Goal: Task Accomplishment & Management: Manage account settings

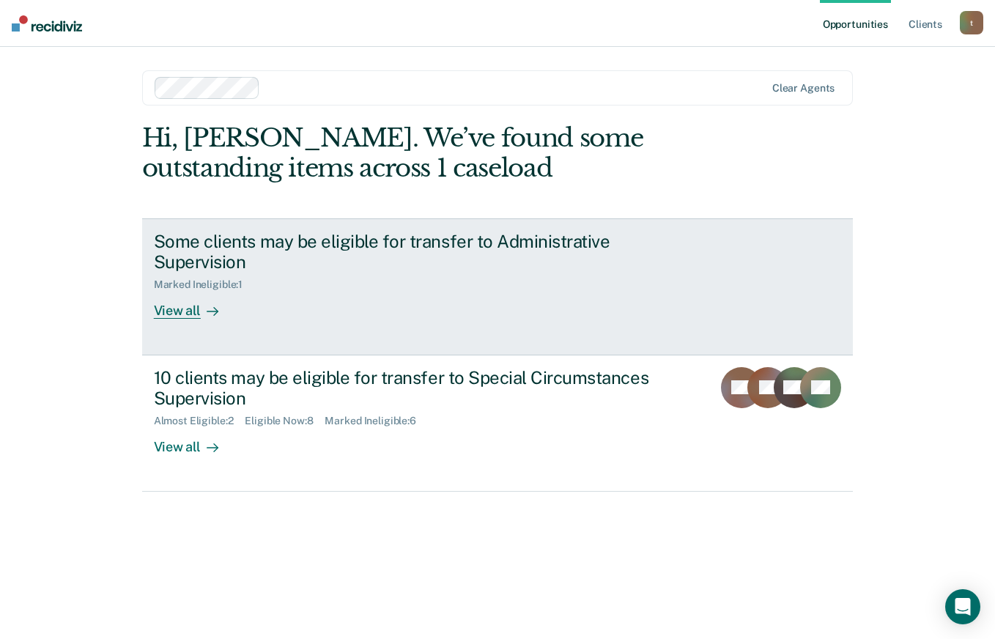
click at [305, 271] on div "Some clients may be eligible for transfer to Administrative Supervision" at bounding box center [411, 252] width 514 height 42
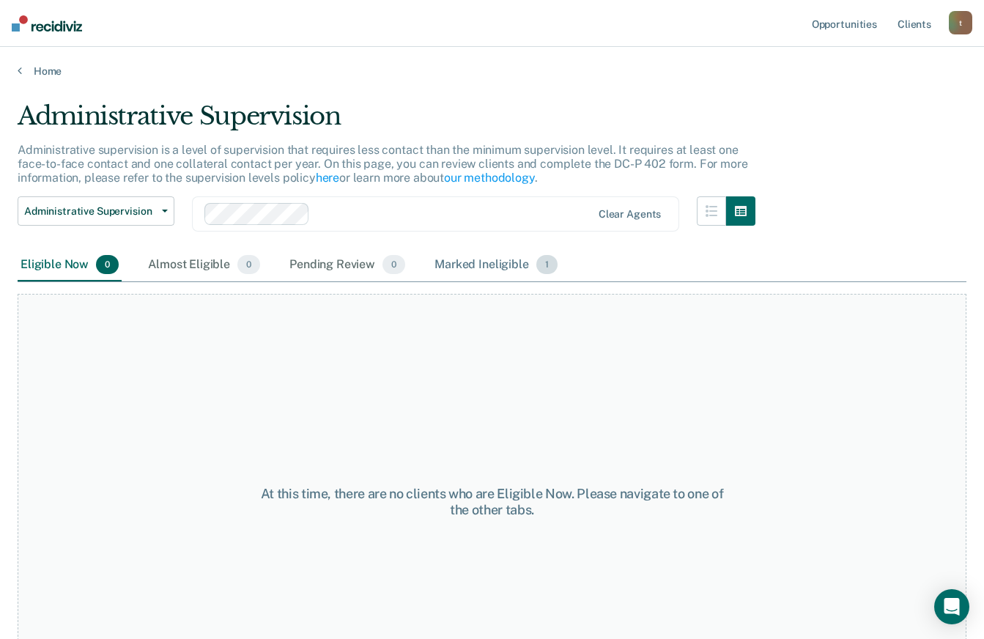
click at [453, 270] on div "Marked Ineligible 1" at bounding box center [495, 265] width 129 height 32
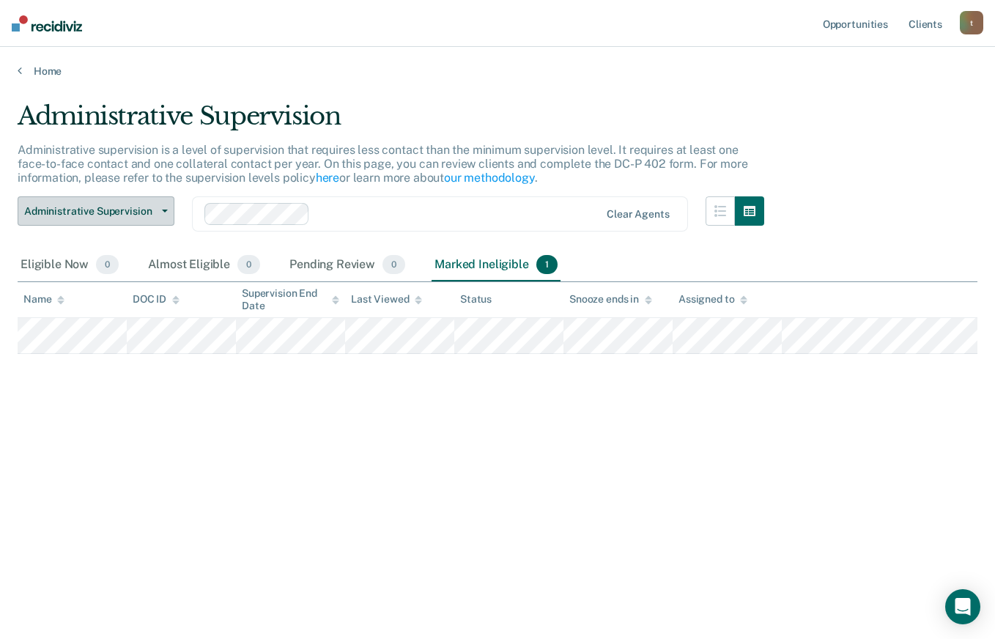
click at [151, 215] on span "Administrative Supervision" at bounding box center [90, 211] width 132 height 12
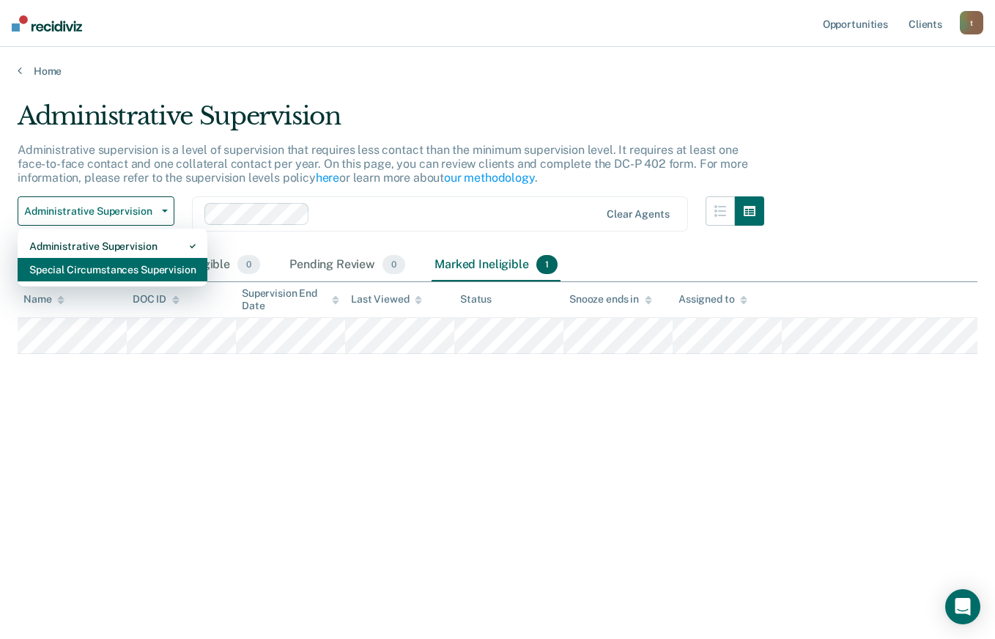
click at [131, 270] on div "Special Circumstances Supervision" at bounding box center [112, 269] width 166 height 23
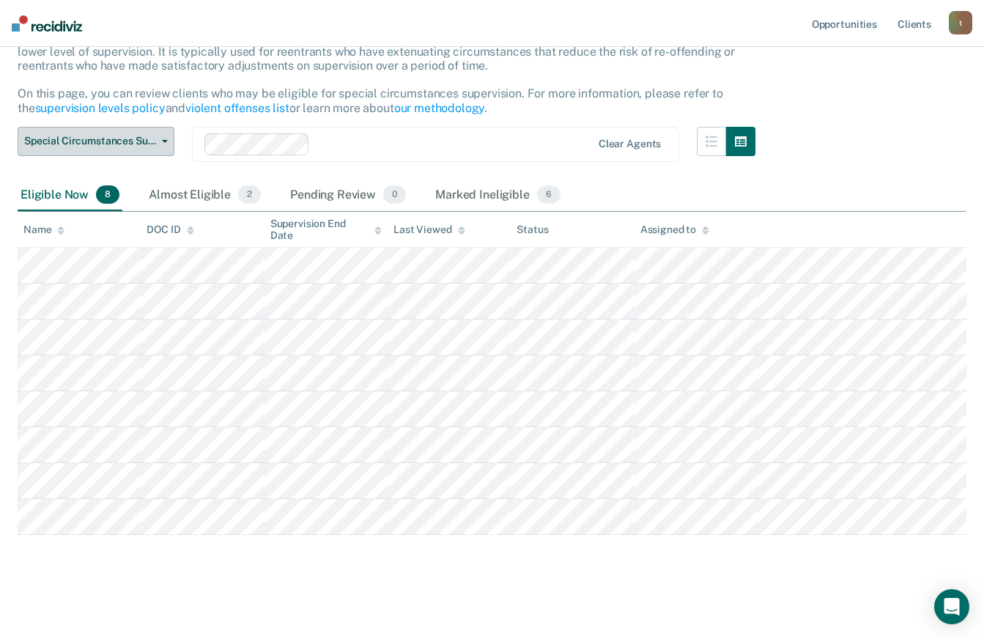
scroll to position [114, 0]
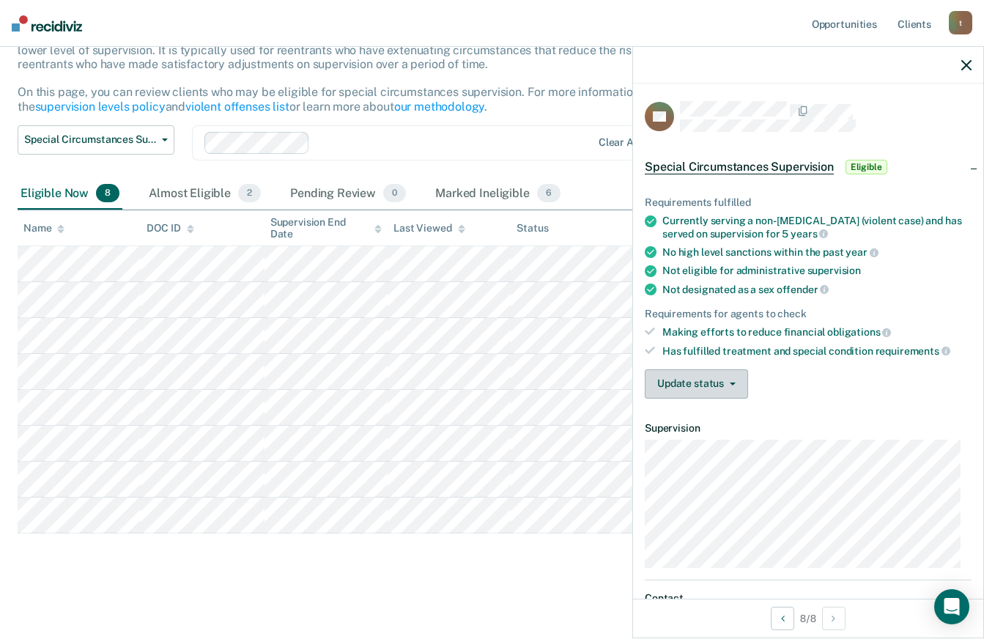
click at [729, 386] on button "Update status" at bounding box center [696, 383] width 103 height 29
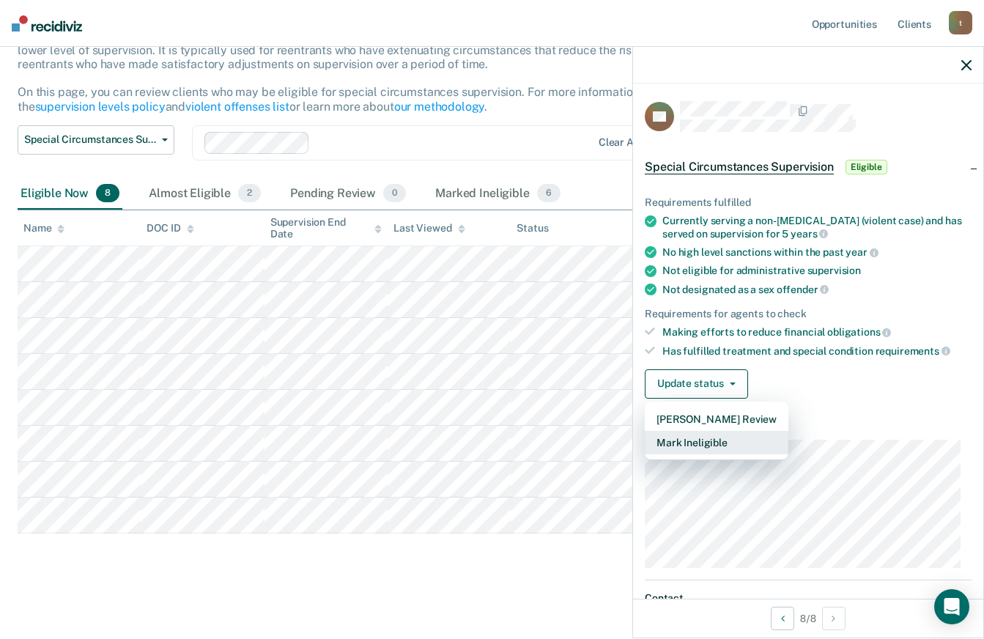
click at [725, 439] on button "Mark Ineligible" at bounding box center [717, 442] width 144 height 23
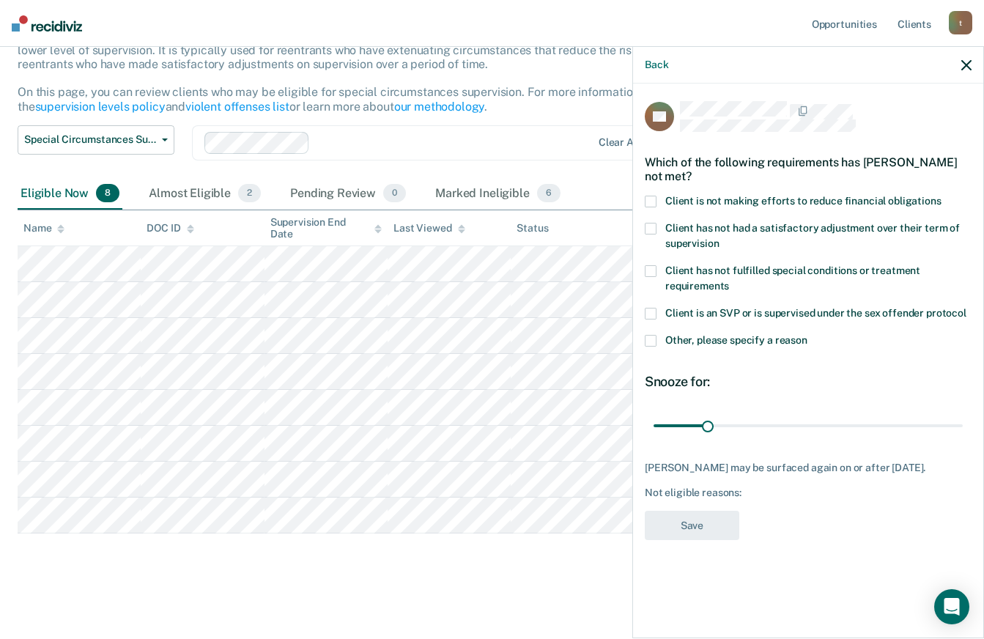
click at [651, 201] on span at bounding box center [651, 202] width 12 height 12
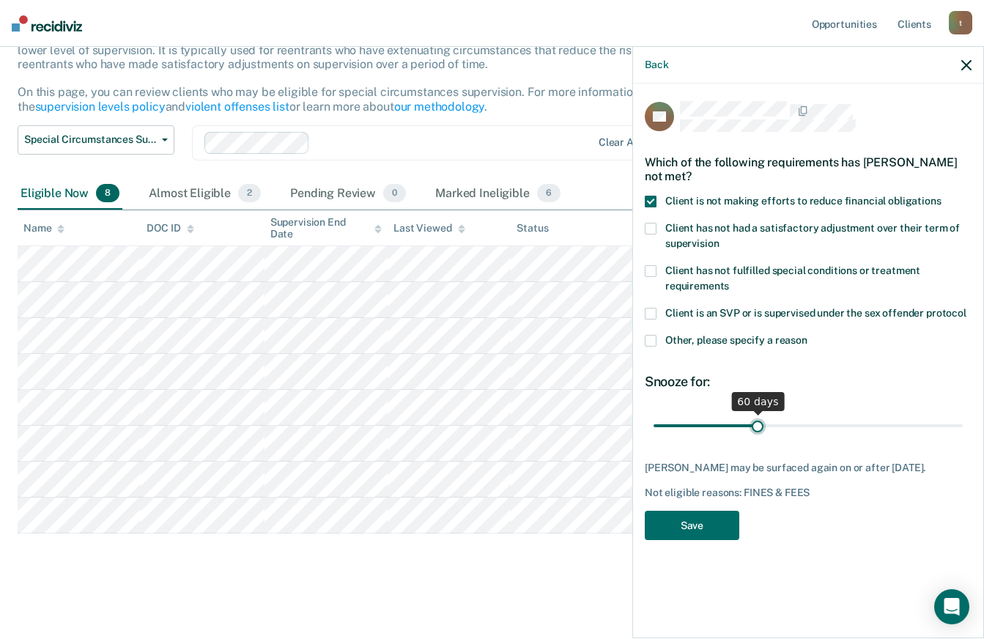
drag, startPoint x: 707, startPoint y: 426, endPoint x: 757, endPoint y: 426, distance: 50.5
type input "60"
click at [757, 426] on input "range" at bounding box center [807, 425] width 309 height 26
click at [708, 532] on button "Save" at bounding box center [692, 525] width 94 height 30
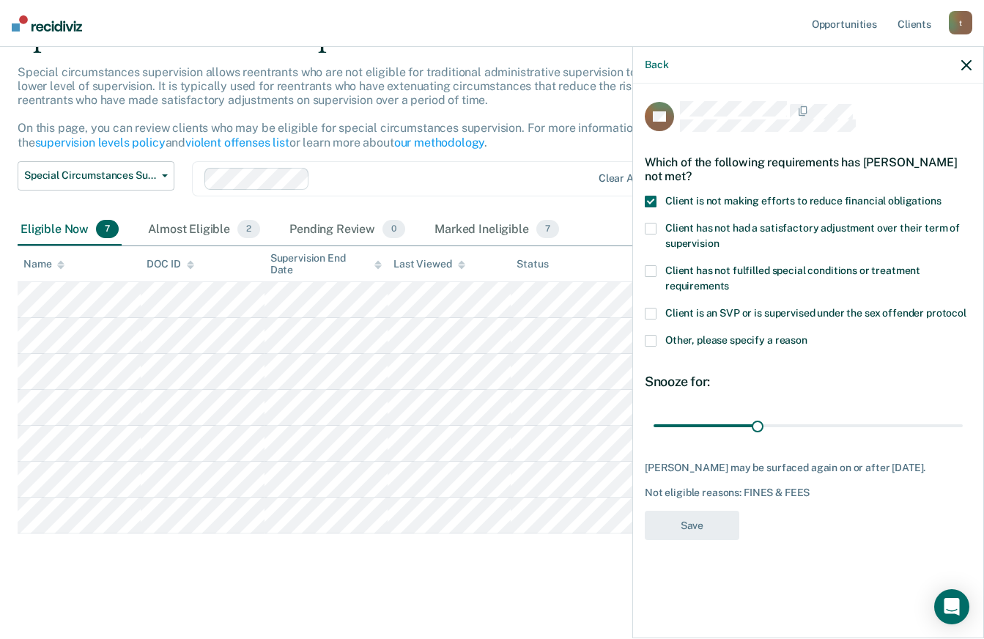
scroll to position [78, 0]
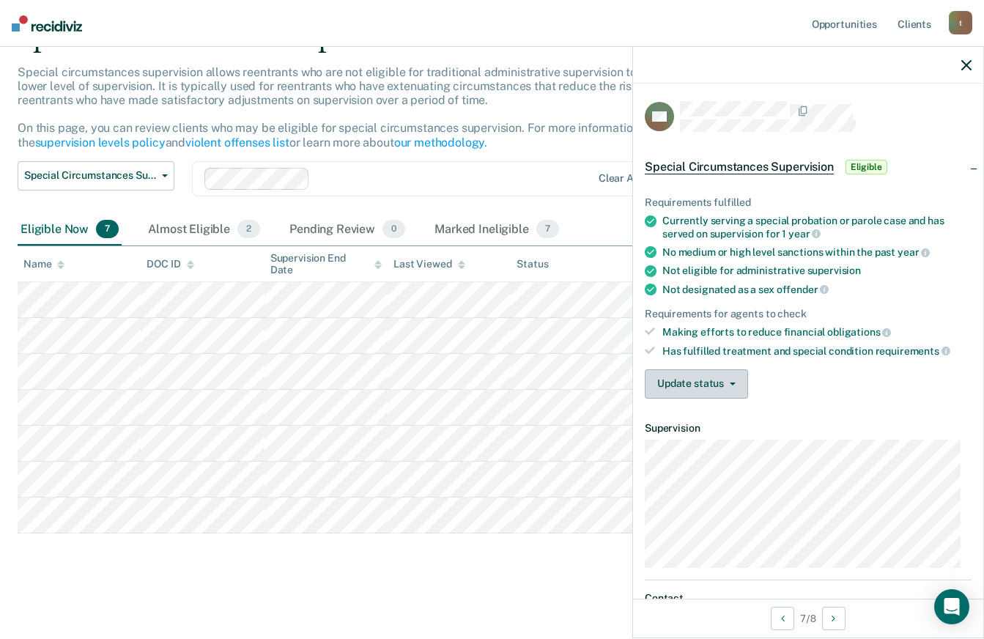
click at [710, 386] on button "Update status" at bounding box center [696, 383] width 103 height 29
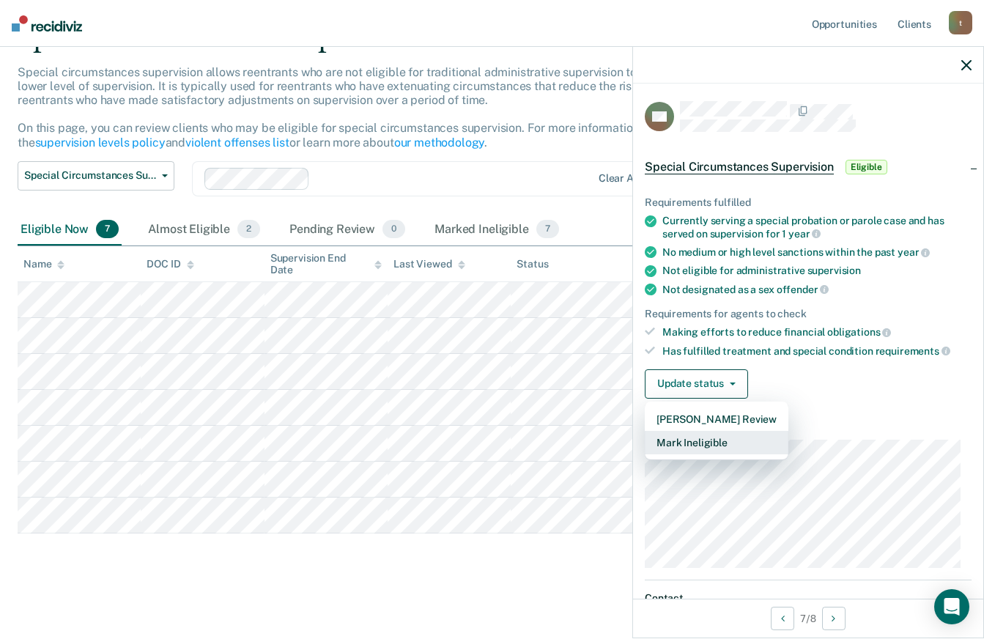
click at [704, 439] on button "Mark Ineligible" at bounding box center [717, 442] width 144 height 23
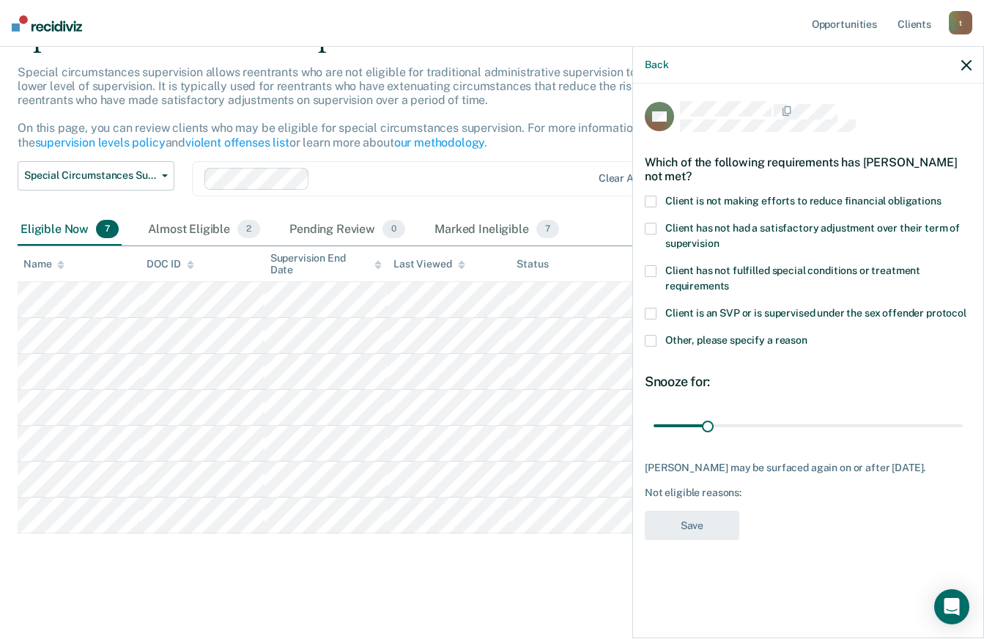
click at [650, 197] on span at bounding box center [651, 202] width 12 height 12
click at [650, 272] on span at bounding box center [651, 271] width 12 height 12
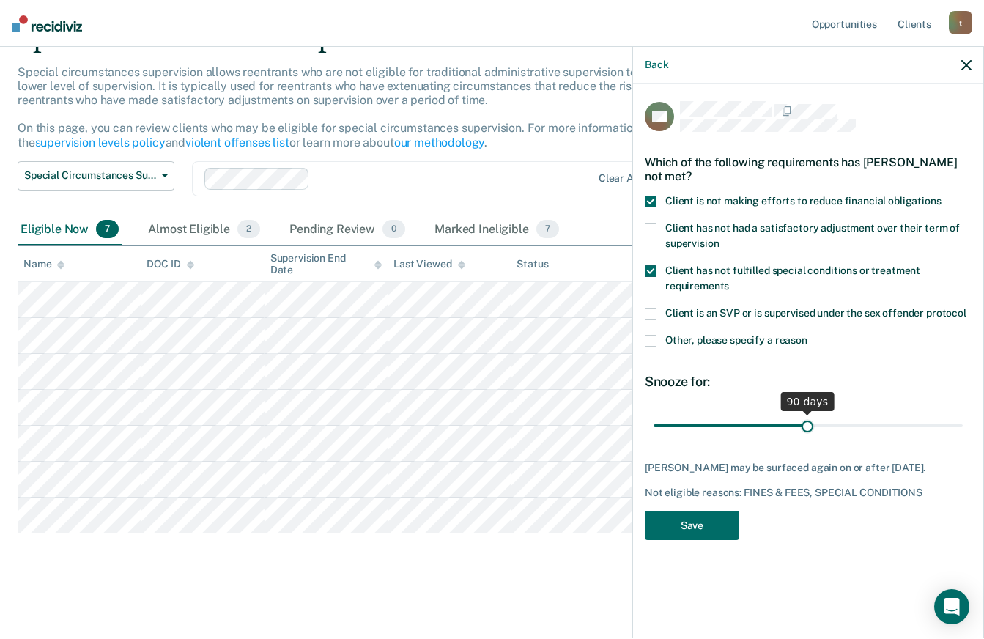
drag, startPoint x: 710, startPoint y: 423, endPoint x: 806, endPoint y: 428, distance: 96.8
type input "90"
click at [806, 428] on input "range" at bounding box center [807, 425] width 309 height 26
click at [709, 519] on button "Save" at bounding box center [692, 525] width 94 height 30
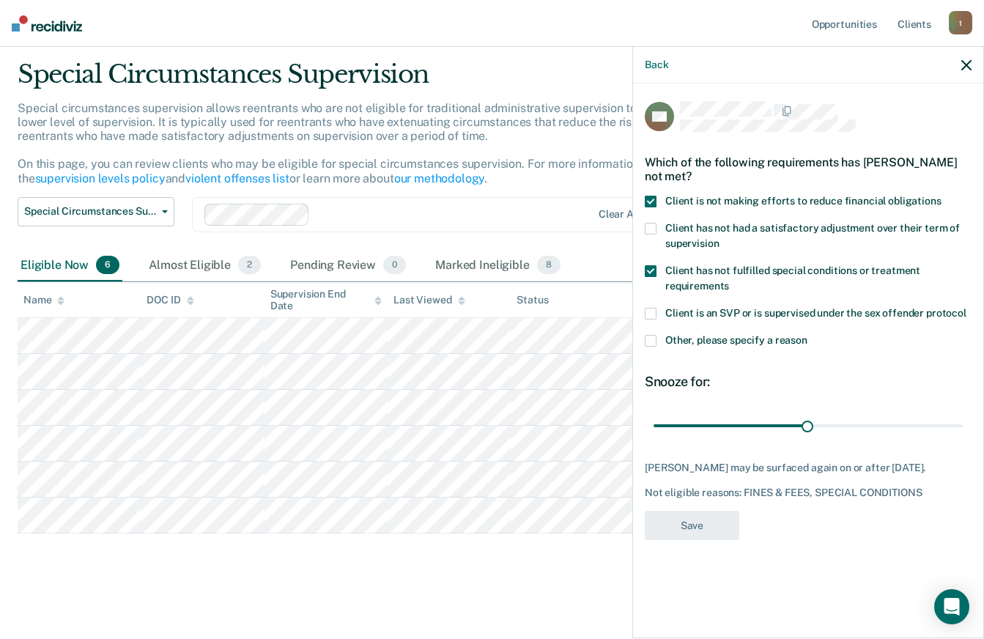
scroll to position [42, 0]
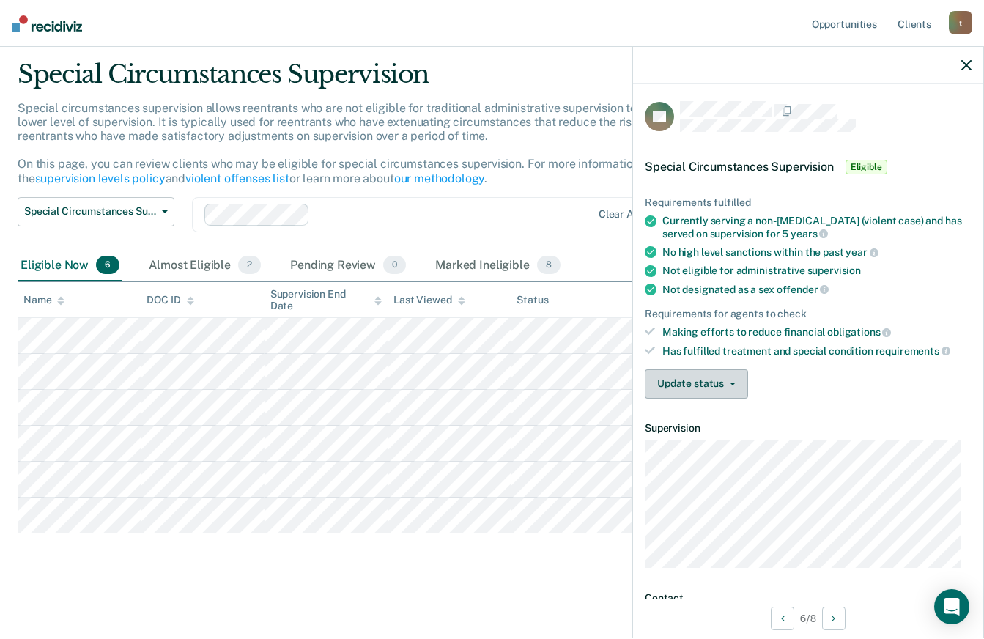
click at [737, 388] on button "Update status" at bounding box center [696, 383] width 103 height 29
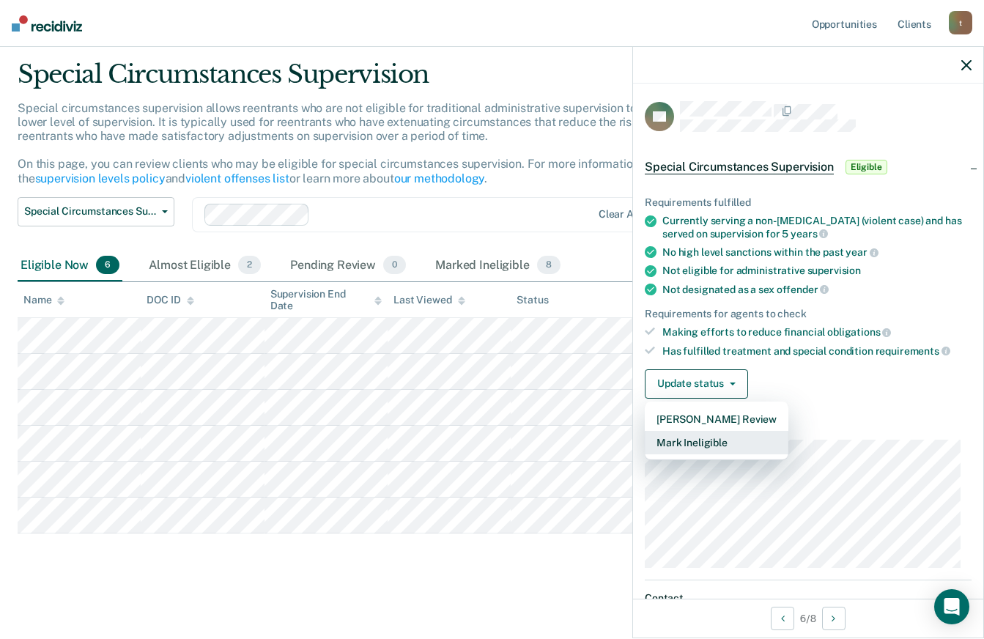
click at [704, 440] on button "Mark Ineligible" at bounding box center [717, 442] width 144 height 23
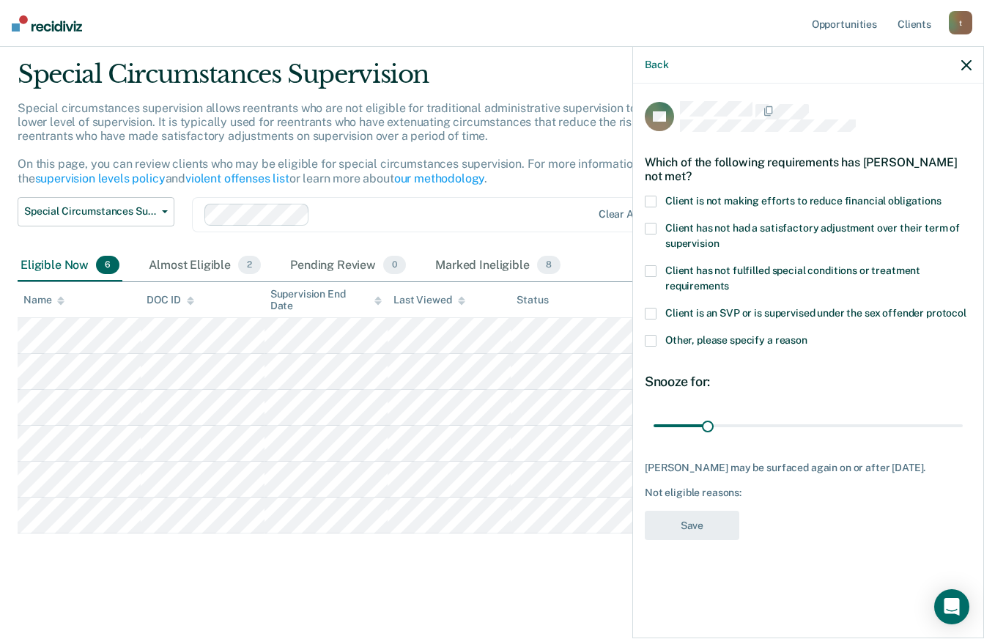
click at [653, 198] on span at bounding box center [651, 202] width 12 height 12
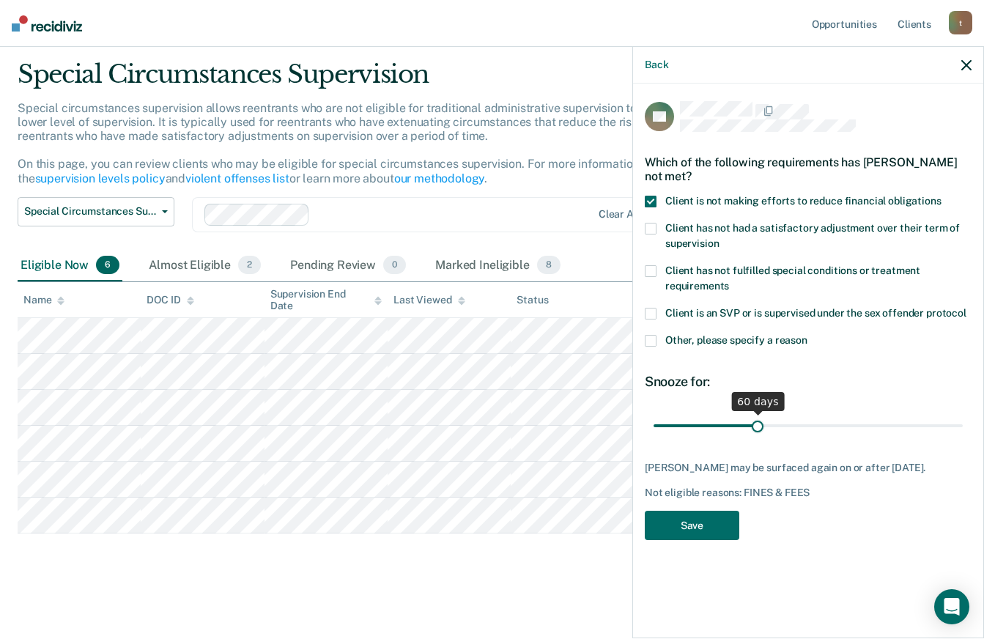
drag, startPoint x: 710, startPoint y: 425, endPoint x: 757, endPoint y: 424, distance: 46.1
type input "60"
click at [757, 424] on input "range" at bounding box center [807, 425] width 309 height 26
click at [724, 514] on button "Save" at bounding box center [692, 525] width 94 height 30
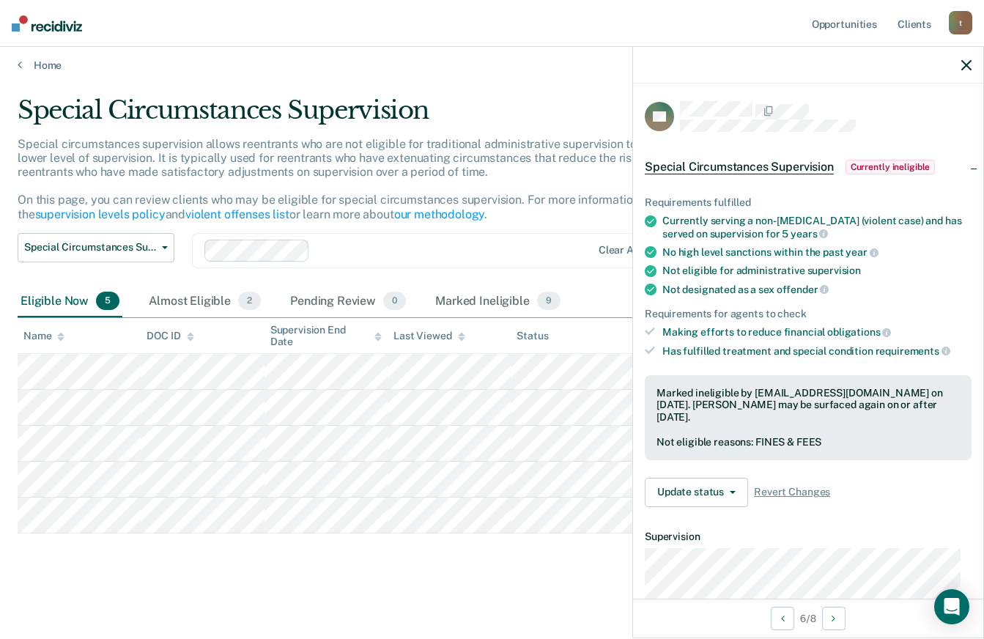
click at [54, 621] on main "Special Circumstances Supervision Special circumstances supervision allows reen…" at bounding box center [492, 353] width 984 height 562
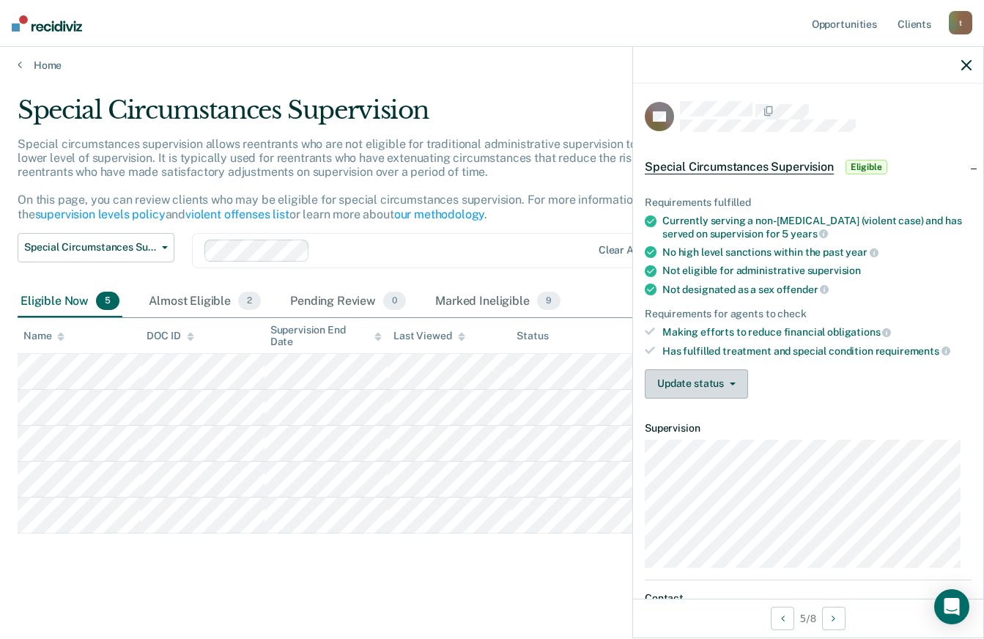
click at [724, 379] on button "Update status" at bounding box center [696, 383] width 103 height 29
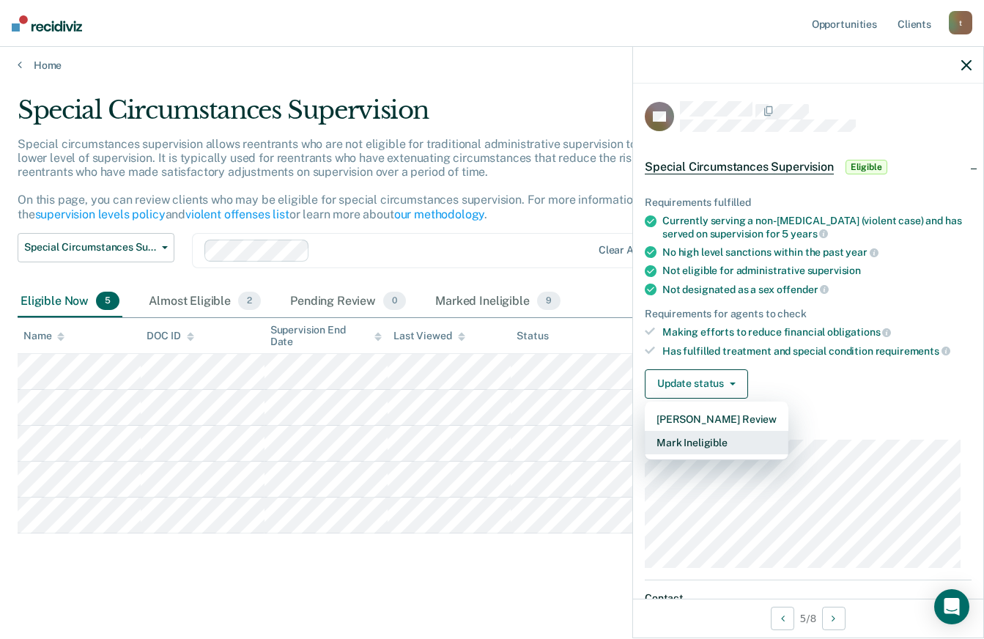
click at [677, 446] on button "Mark Ineligible" at bounding box center [717, 442] width 144 height 23
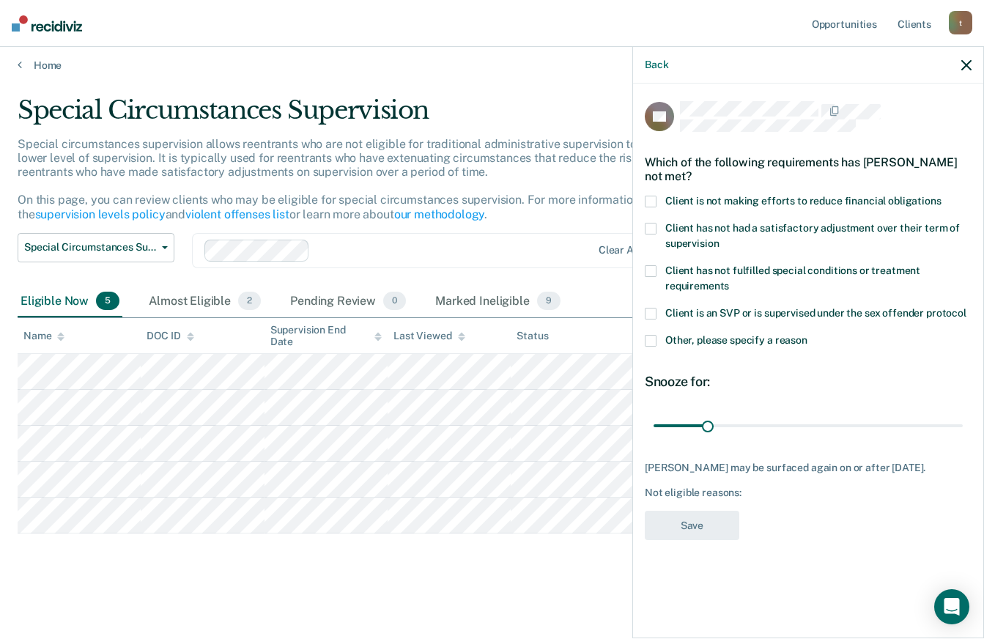
click at [652, 269] on span at bounding box center [651, 271] width 12 height 12
click at [649, 199] on span at bounding box center [651, 202] width 12 height 12
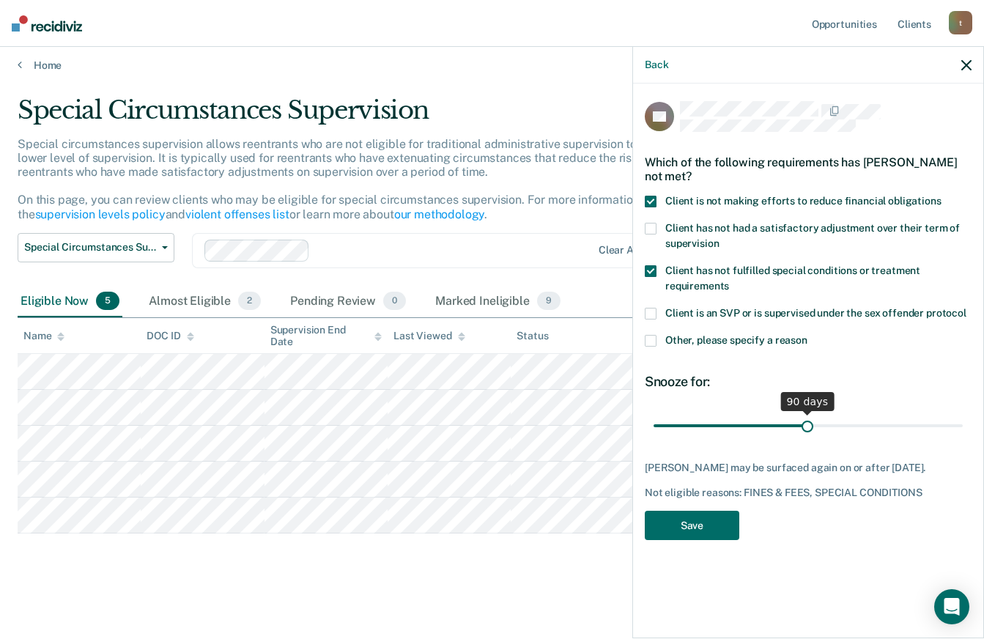
drag, startPoint x: 704, startPoint y: 420, endPoint x: 806, endPoint y: 427, distance: 102.7
type input "90"
click at [806, 427] on input "range" at bounding box center [807, 425] width 309 height 26
click at [710, 536] on button "Save" at bounding box center [692, 525] width 94 height 30
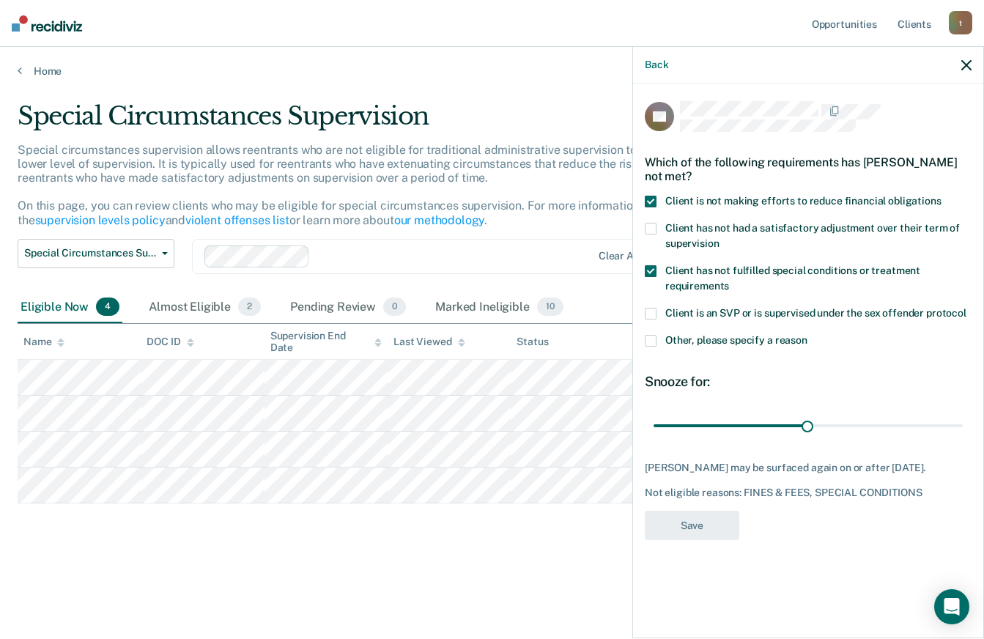
scroll to position [0, 0]
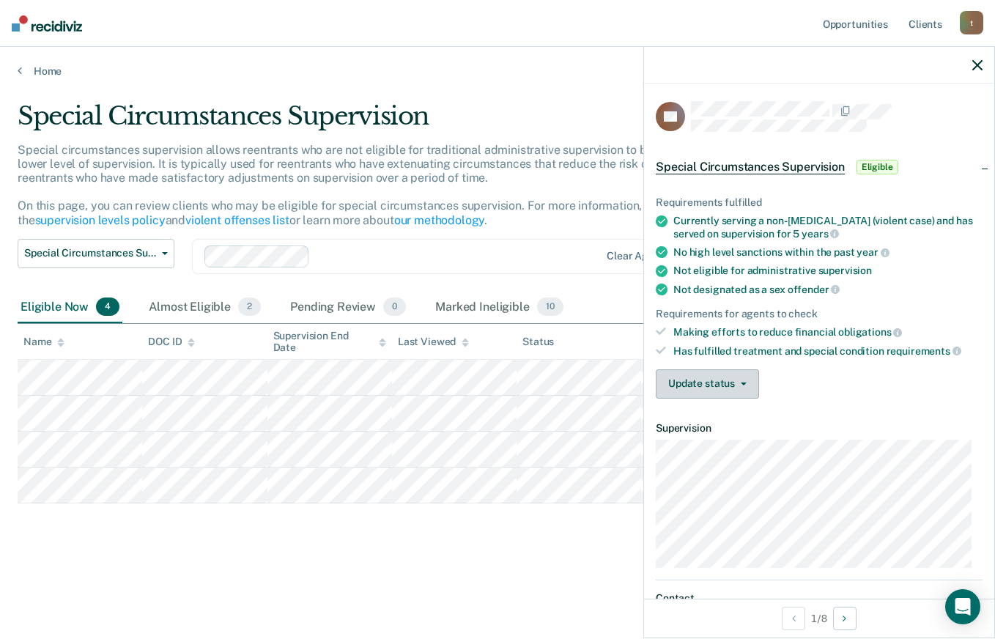
click at [728, 383] on button "Update status" at bounding box center [707, 383] width 103 height 29
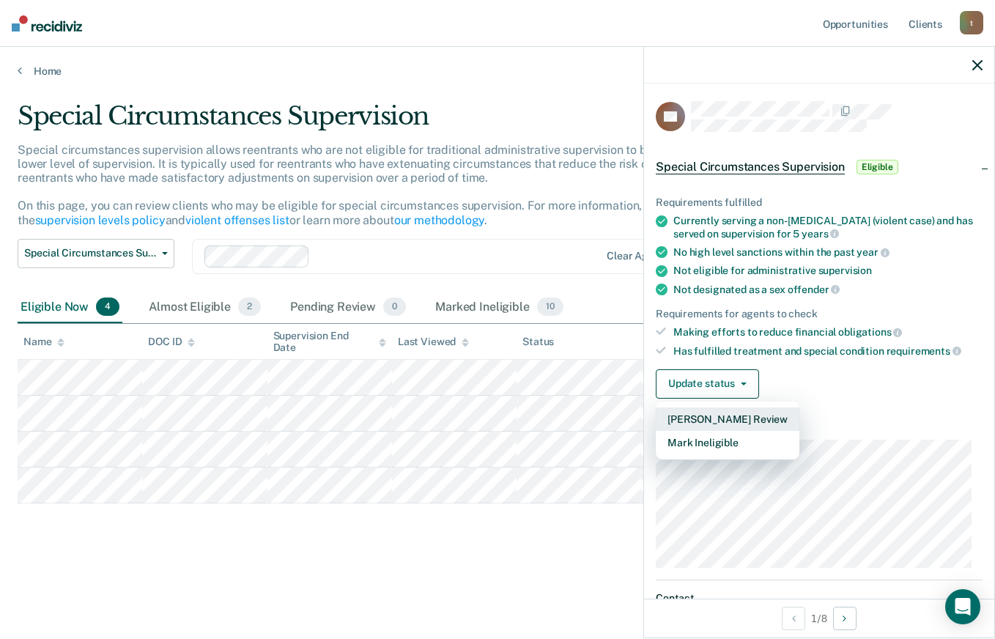
click at [724, 414] on button "[PERSON_NAME] Review" at bounding box center [728, 418] width 144 height 23
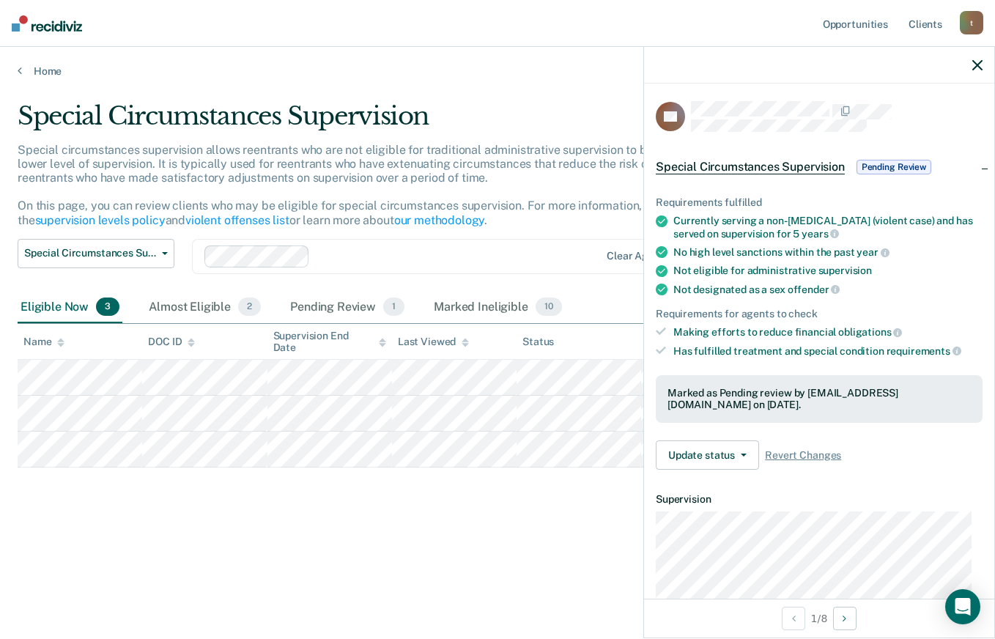
click at [63, 573] on div "Special Circumstances Supervision Special circumstances supervision allows reen…" at bounding box center [497, 338] width 959 height 475
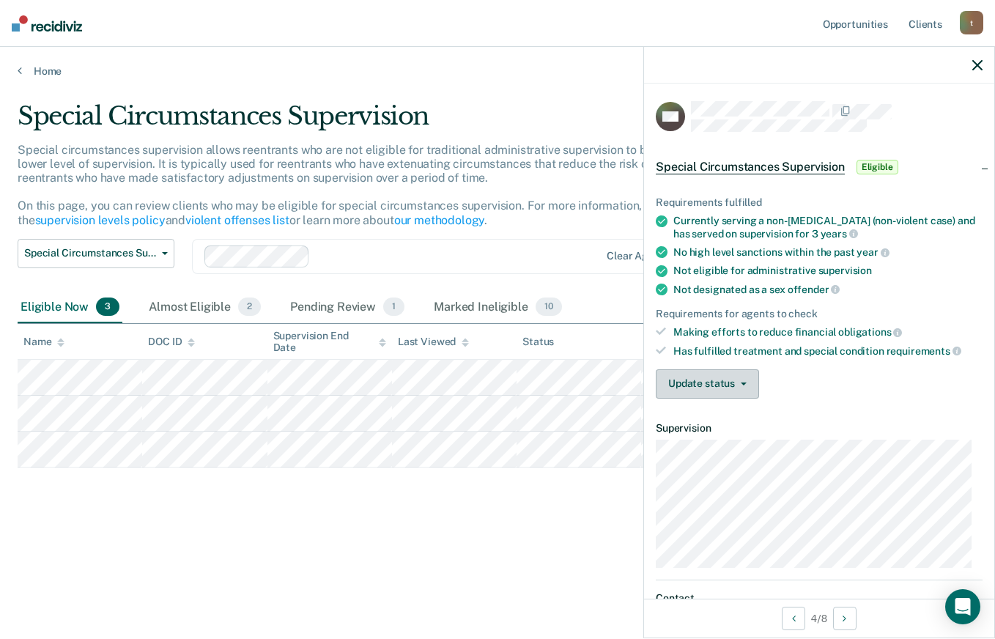
click at [734, 387] on button "Update status" at bounding box center [707, 383] width 103 height 29
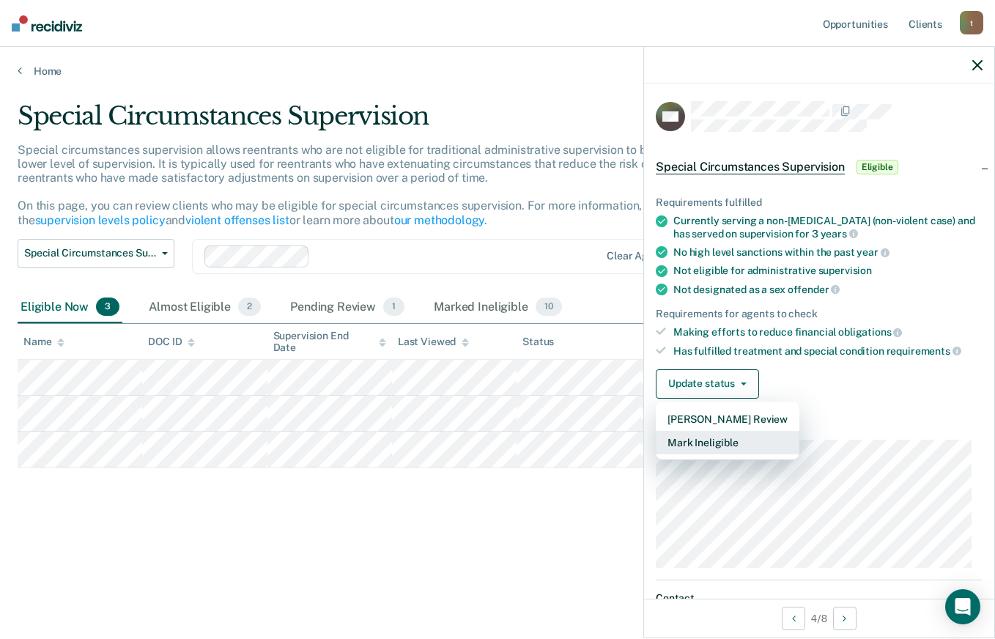
click at [720, 439] on button "Mark Ineligible" at bounding box center [728, 442] width 144 height 23
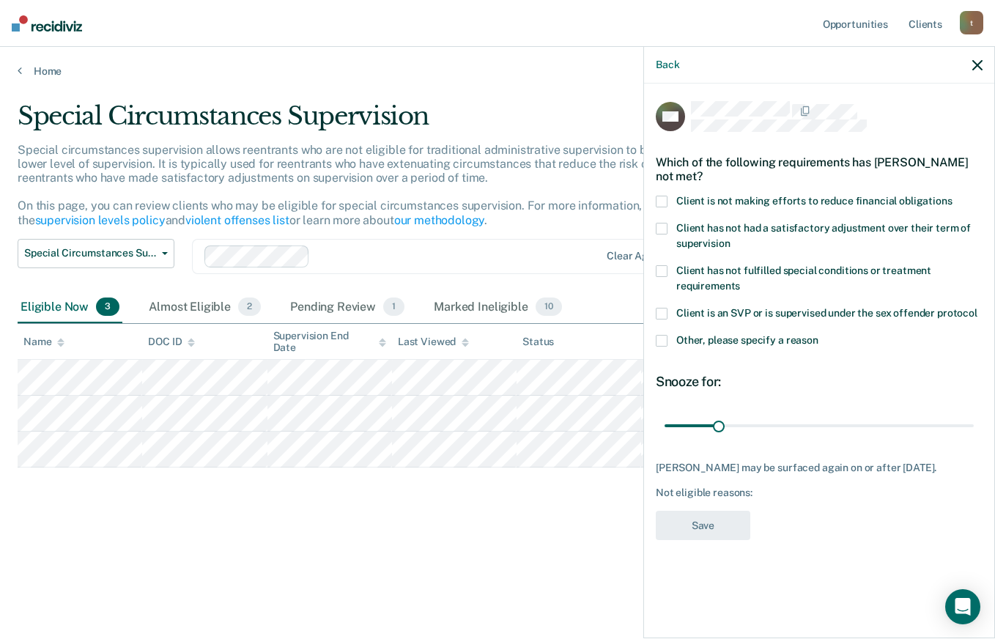
click at [671, 201] on label "Client is not making efforts to reduce financial obligations" at bounding box center [819, 203] width 327 height 15
drag, startPoint x: 718, startPoint y: 422, endPoint x: 768, endPoint y: 422, distance: 49.8
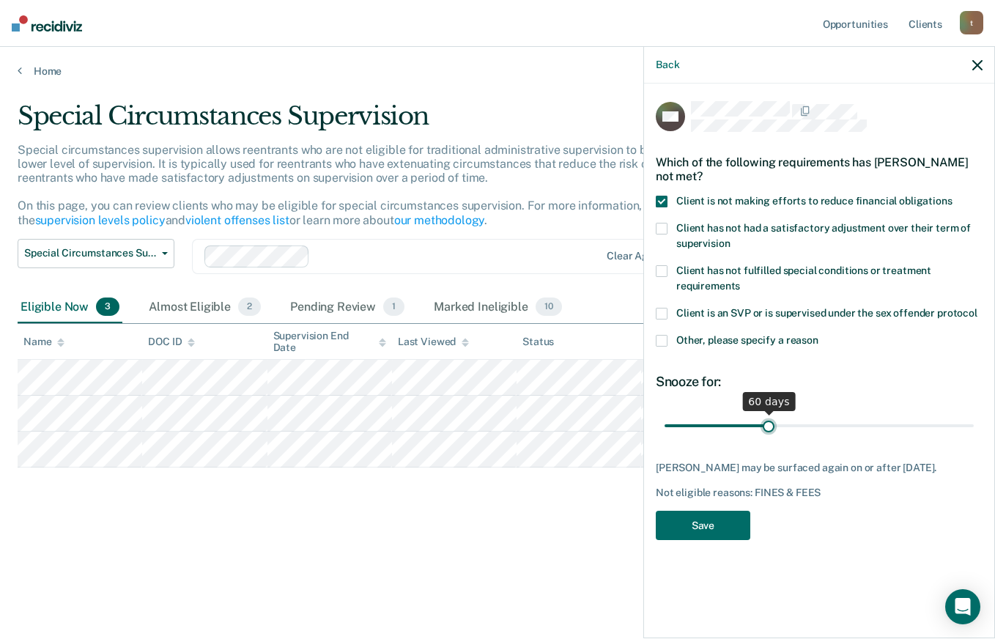
type input "60"
click at [768, 422] on input "range" at bounding box center [818, 425] width 309 height 26
click at [713, 535] on button "Save" at bounding box center [703, 525] width 94 height 30
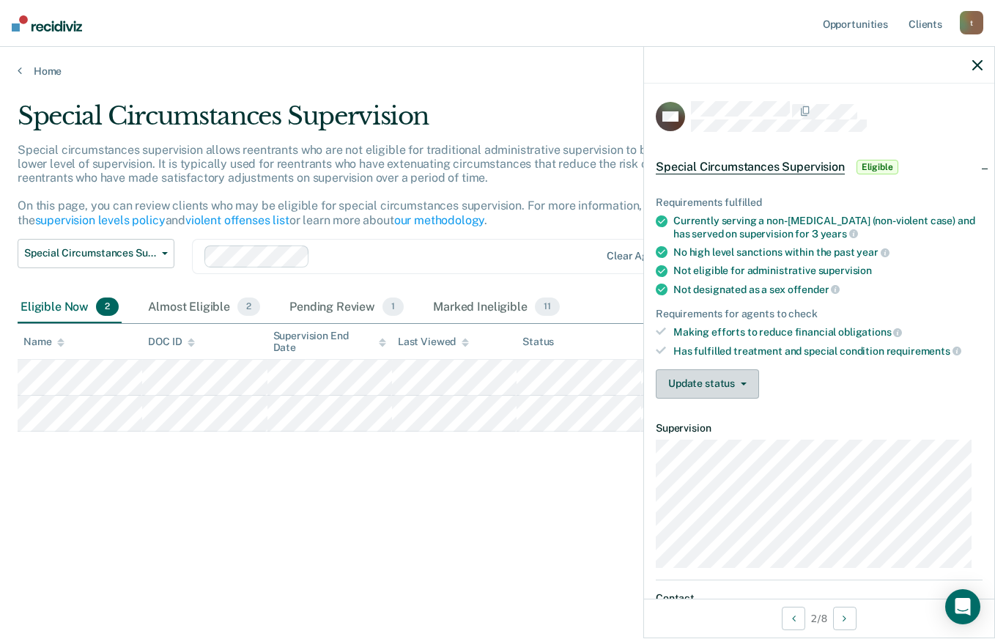
click at [723, 384] on button "Update status" at bounding box center [707, 383] width 103 height 29
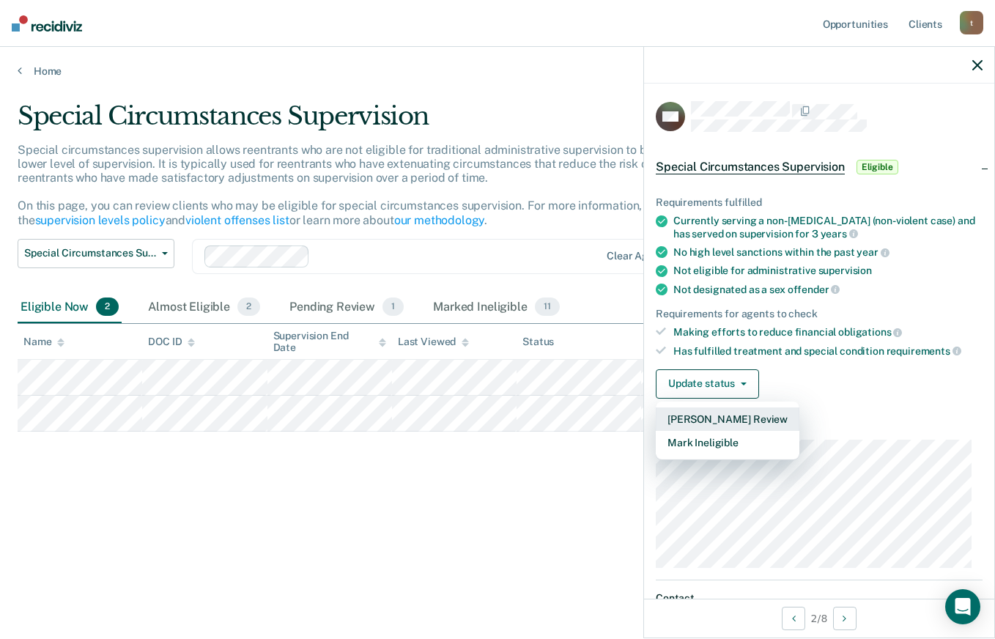
click at [721, 417] on button "[PERSON_NAME] Review" at bounding box center [728, 418] width 144 height 23
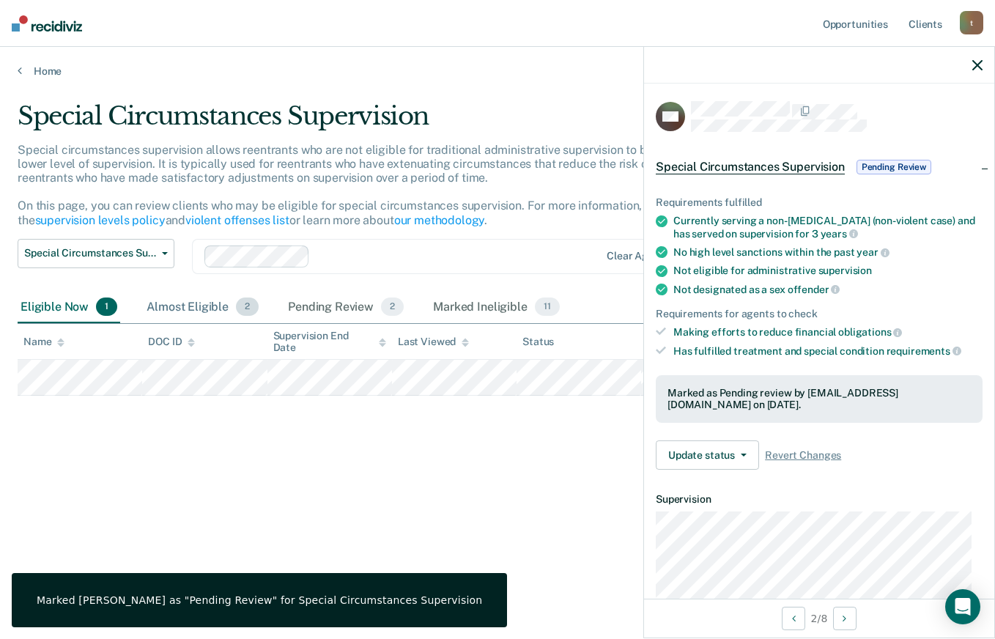
click at [188, 304] on div "Almost Eligible 2" at bounding box center [203, 307] width 118 height 32
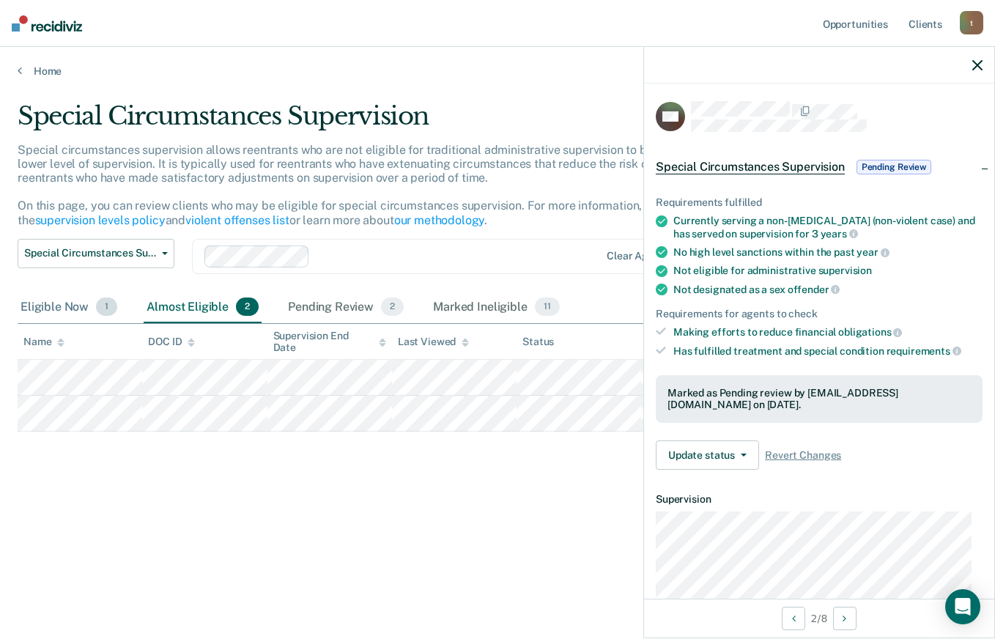
click at [64, 306] on div "Eligible Now 1" at bounding box center [69, 307] width 103 height 32
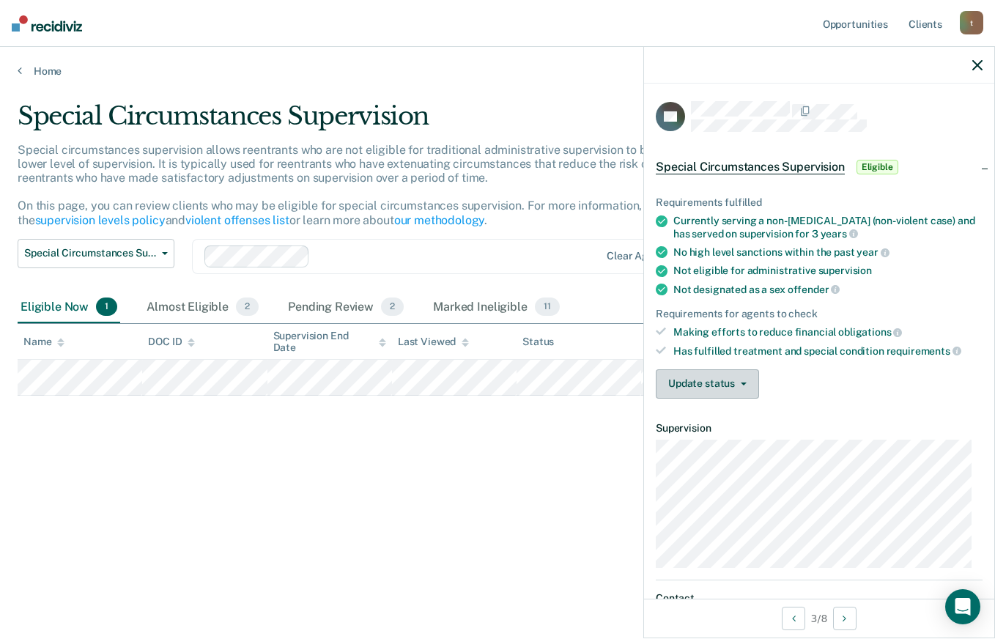
click at [745, 389] on button "Update status" at bounding box center [707, 383] width 103 height 29
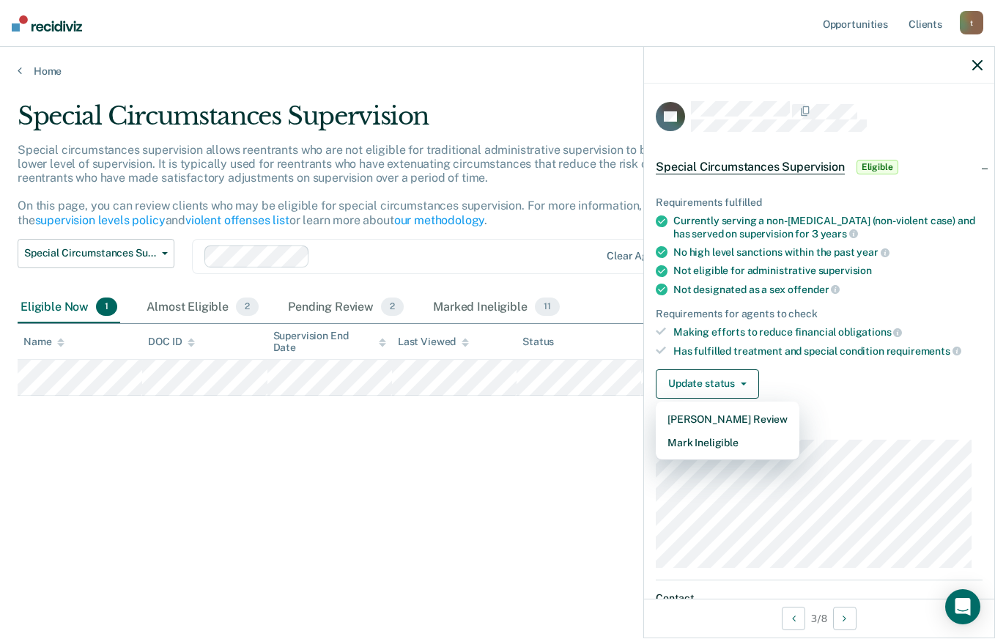
click at [579, 474] on div "Special Circumstances Supervision Special circumstances supervision allows reen…" at bounding box center [497, 315] width 959 height 428
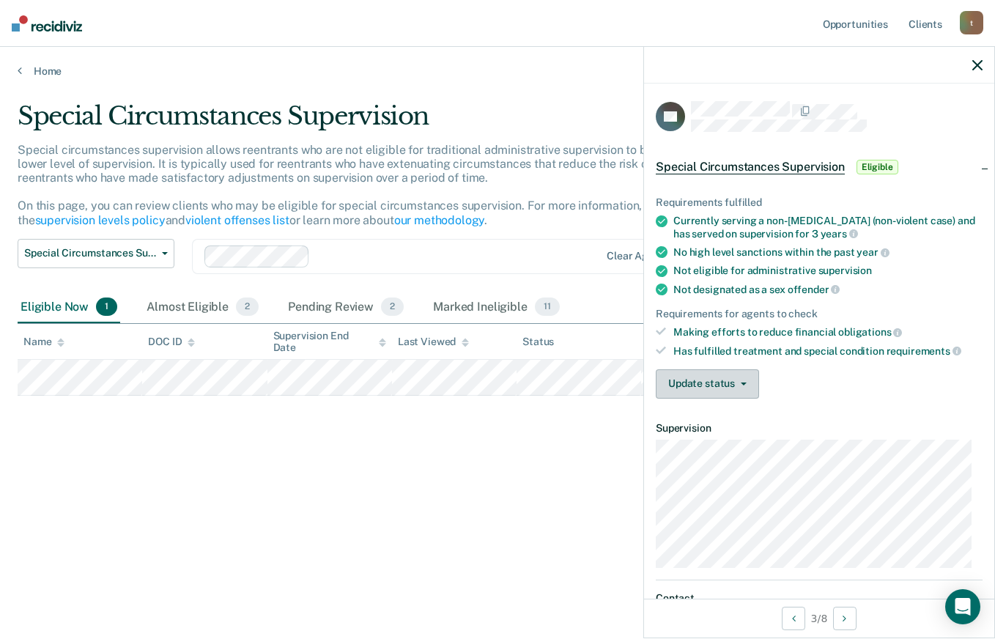
click at [729, 389] on button "Update status" at bounding box center [707, 383] width 103 height 29
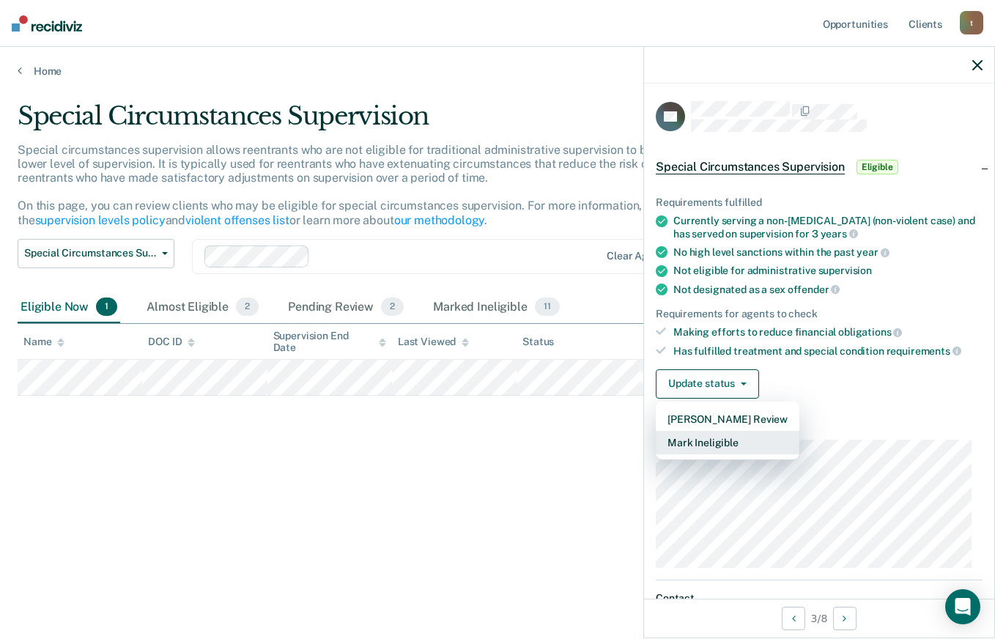
click at [709, 445] on button "Mark Ineligible" at bounding box center [728, 442] width 144 height 23
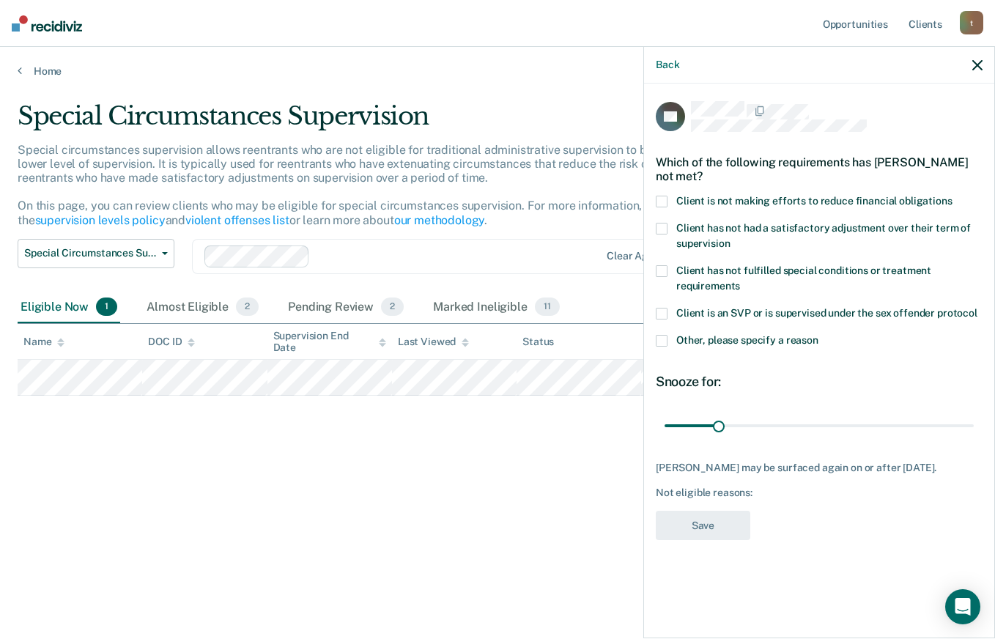
click at [657, 196] on span at bounding box center [662, 202] width 12 height 12
click at [708, 513] on button "Save" at bounding box center [703, 525] width 94 height 30
